Goal: Transaction & Acquisition: Purchase product/service

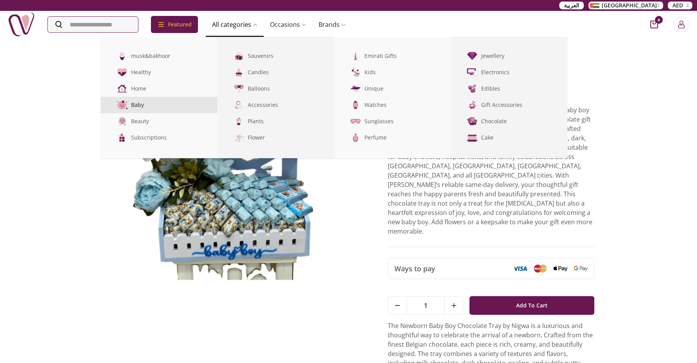
click at [145, 105] on link "Baby" at bounding box center [159, 105] width 117 height 16
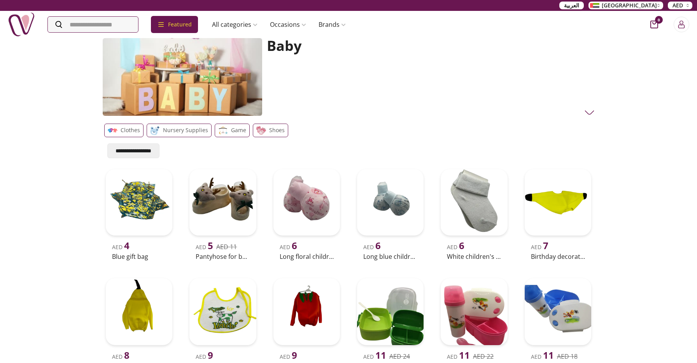
click at [47, 220] on div "**********" at bounding box center [348, 220] width 697 height 367
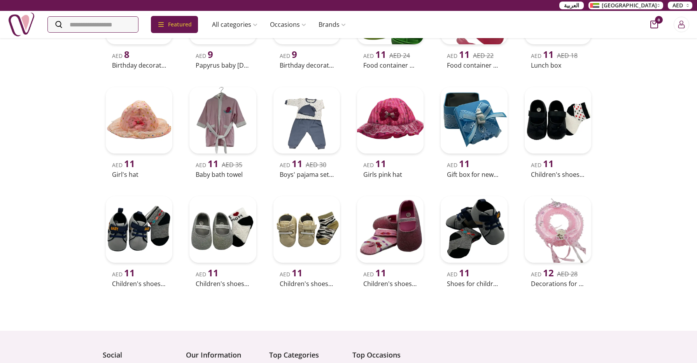
scroll to position [310, 0]
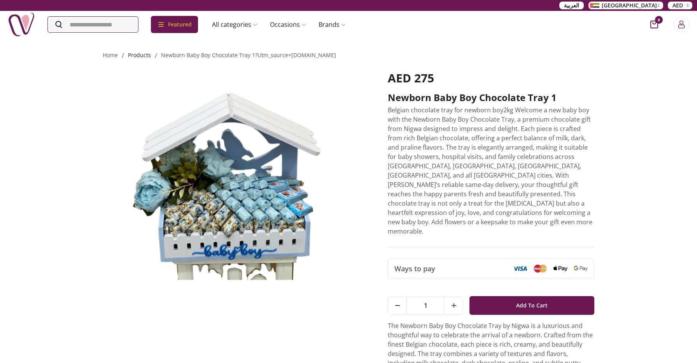
click at [139, 56] on link "products" at bounding box center [139, 54] width 23 height 7
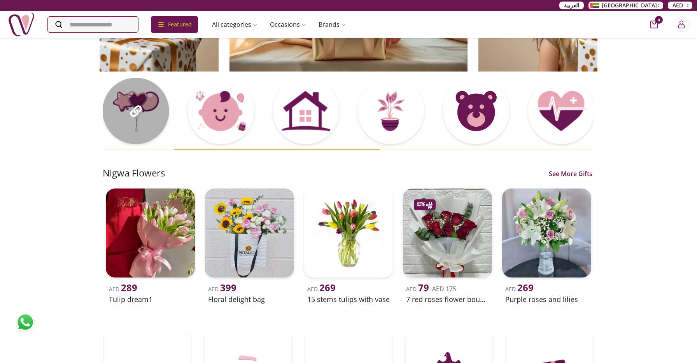
scroll to position [122, 0]
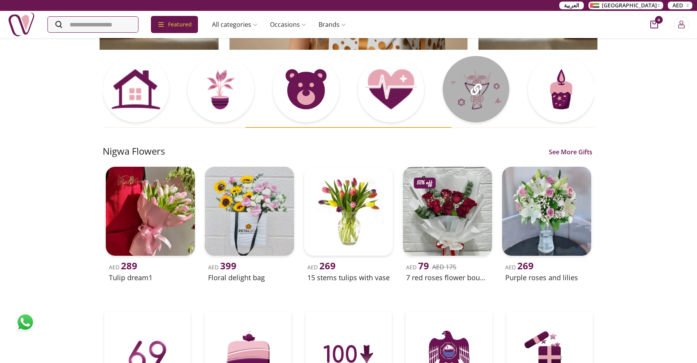
click at [479, 92] on icon at bounding box center [476, 90] width 12 height 12
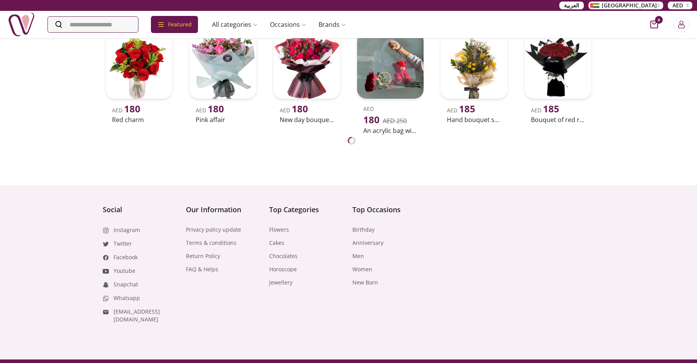
scroll to position [2381, 0]
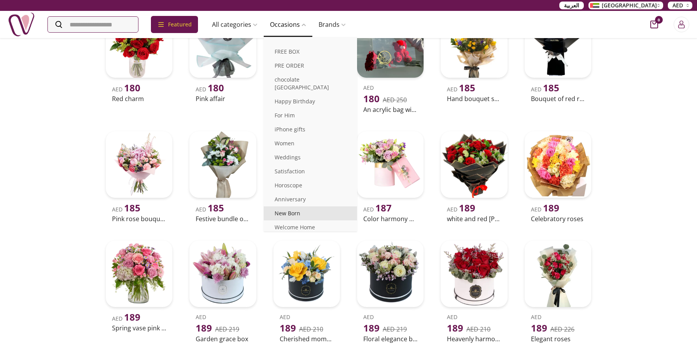
click at [300, 207] on link "New Born" at bounding box center [310, 214] width 93 height 14
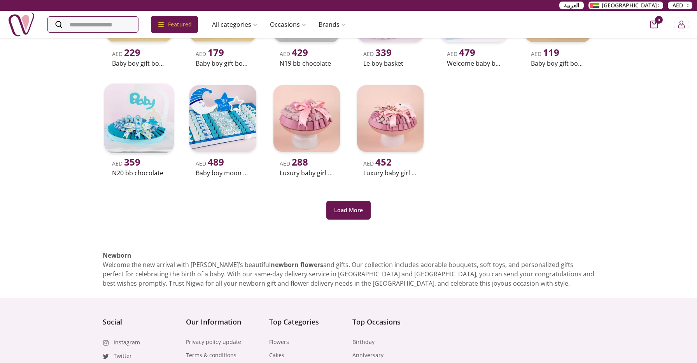
scroll to position [172, 0]
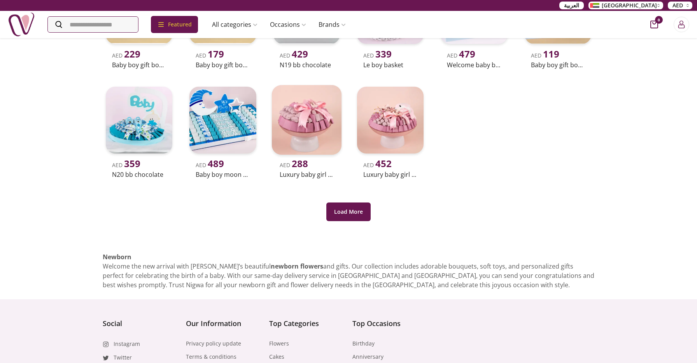
click at [325, 116] on img at bounding box center [307, 120] width 70 height 70
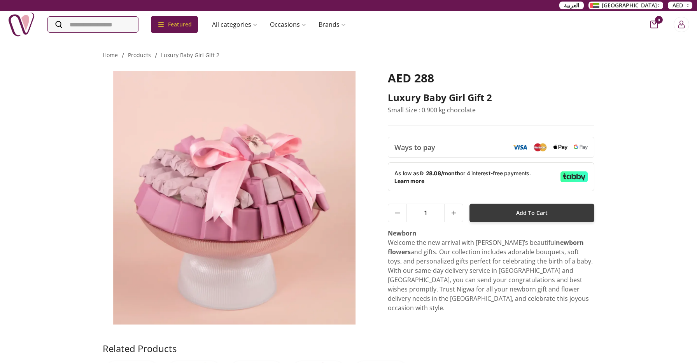
click at [496, 218] on button "Add To Cart" at bounding box center [532, 213] width 125 height 19
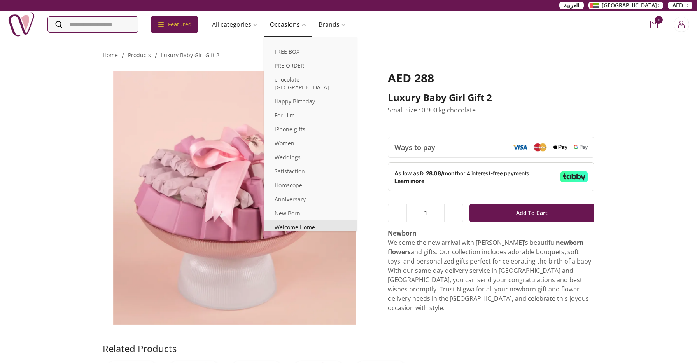
click at [297, 223] on link "Welcome Home" at bounding box center [310, 228] width 93 height 14
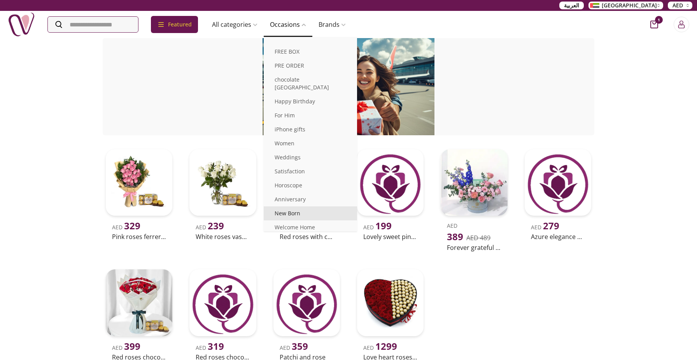
click at [297, 207] on link "New Born" at bounding box center [310, 214] width 93 height 14
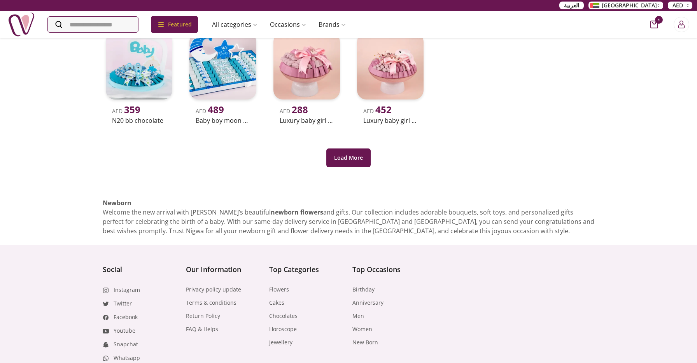
scroll to position [228, 0]
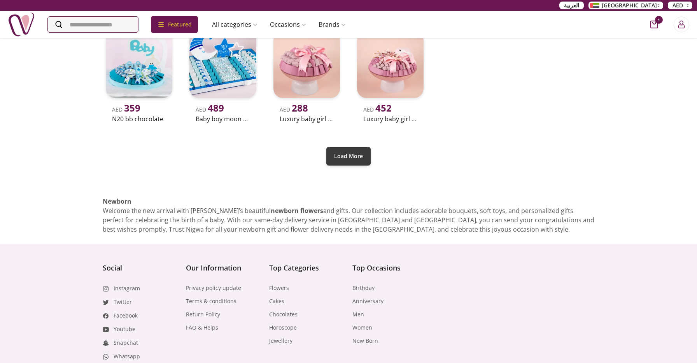
click at [349, 149] on button "Load More" at bounding box center [348, 156] width 44 height 19
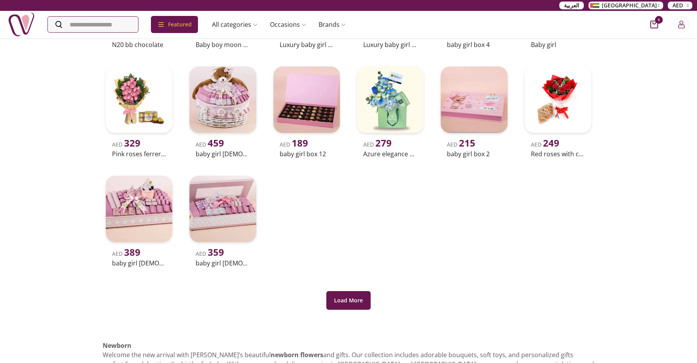
scroll to position [309, 0]
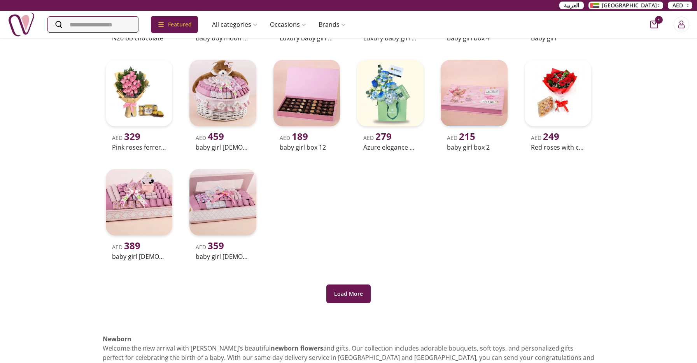
click at [360, 305] on div "AED 229 Baby boy gift boxes AED 179 Baby boy gift boxes 3 AED 429 N19 bb chocol…" at bounding box center [349, 86] width 492 height 497
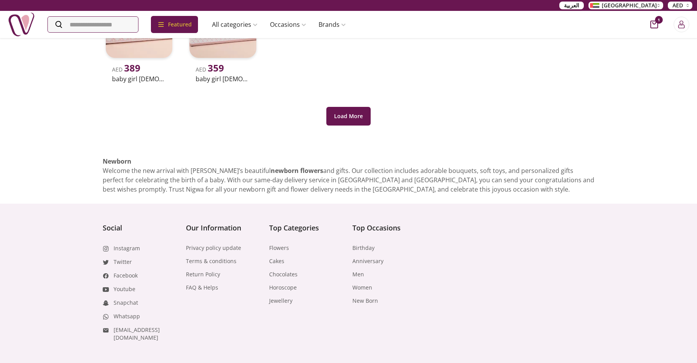
scroll to position [485, 0]
click at [347, 123] on button "Load More" at bounding box center [348, 118] width 44 height 19
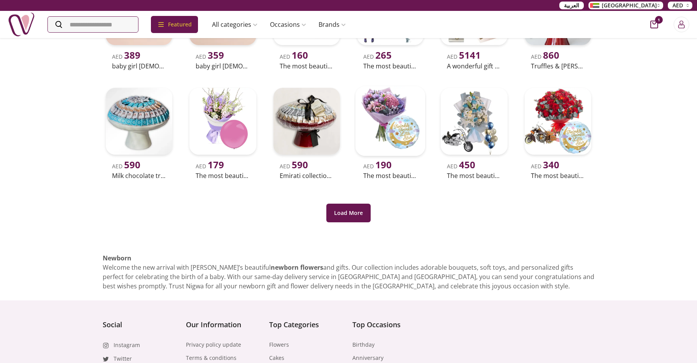
scroll to position [501, 0]
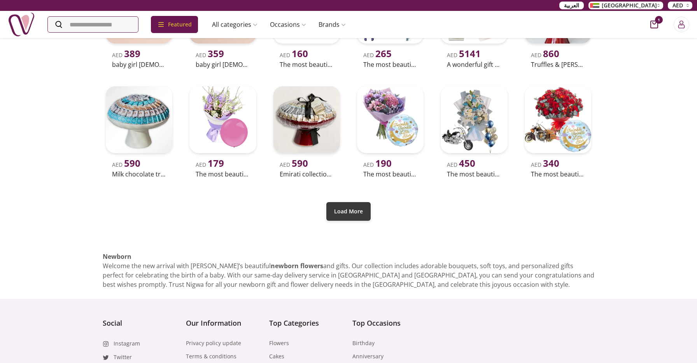
click at [358, 212] on button "Load More" at bounding box center [348, 211] width 44 height 19
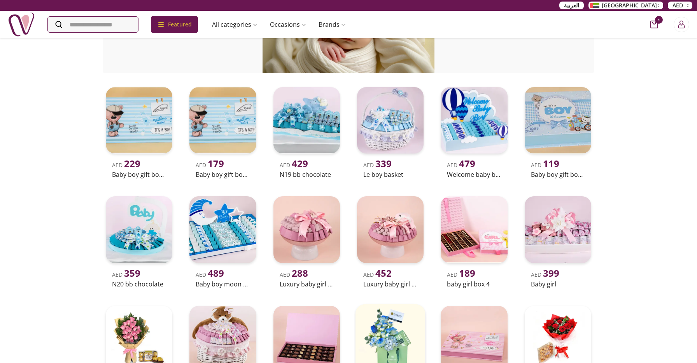
scroll to position [0, 0]
